Goal: Task Accomplishment & Management: Manage account settings

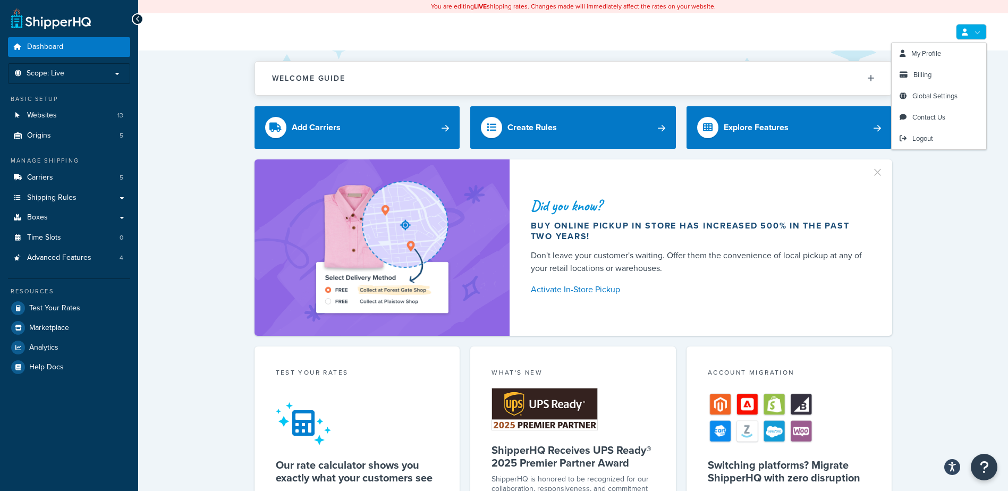
click at [963, 33] on icon at bounding box center [965, 32] width 6 height 7
click at [930, 76] on span "Billing" at bounding box center [922, 75] width 18 height 10
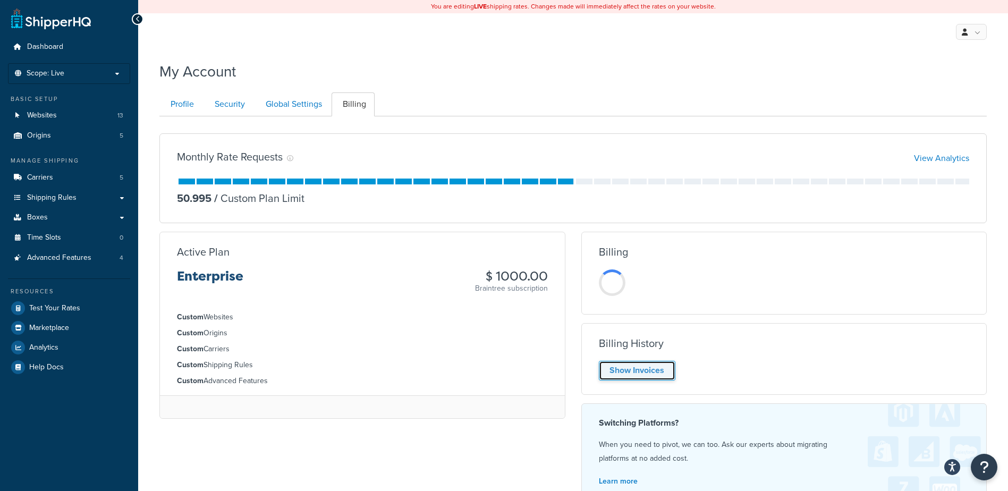
click at [644, 368] on link "Show Invoices" at bounding box center [637, 371] width 76 height 20
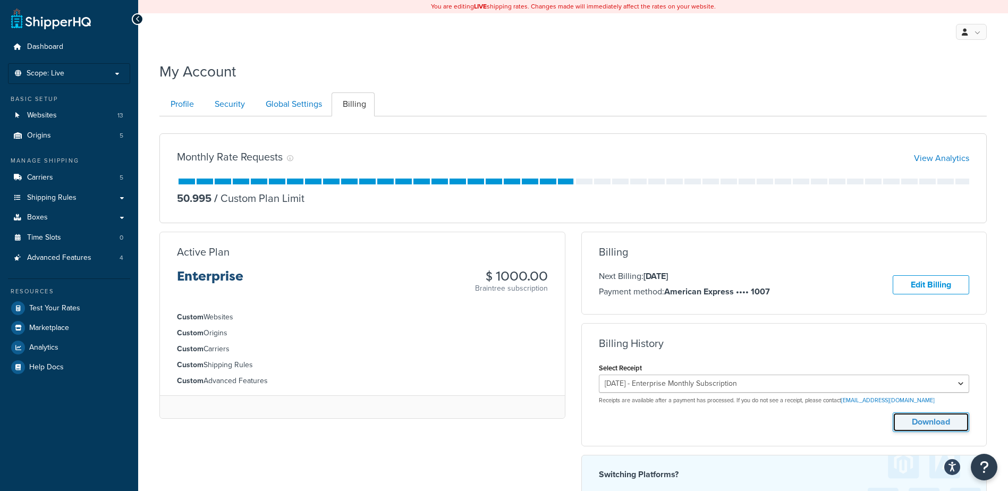
click at [924, 421] on button "Download" at bounding box center [930, 422] width 76 height 20
